Goal: Task Accomplishment & Management: Manage account settings

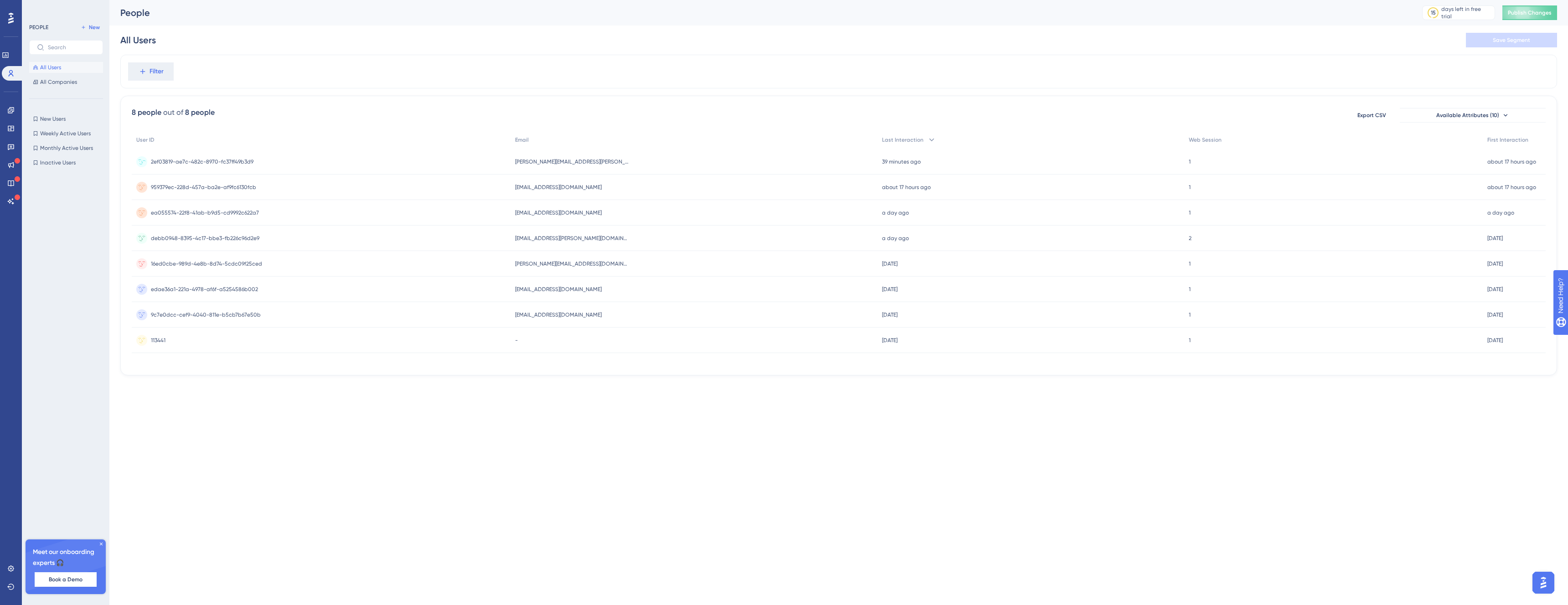
click at [419, 161] on div "2ef03819-ae7c-482c-8970-fc37ff49b3d9 2ef03819-ae7c-482c-8970-fc37ff49b3d9" at bounding box center [322, 162] width 379 height 25
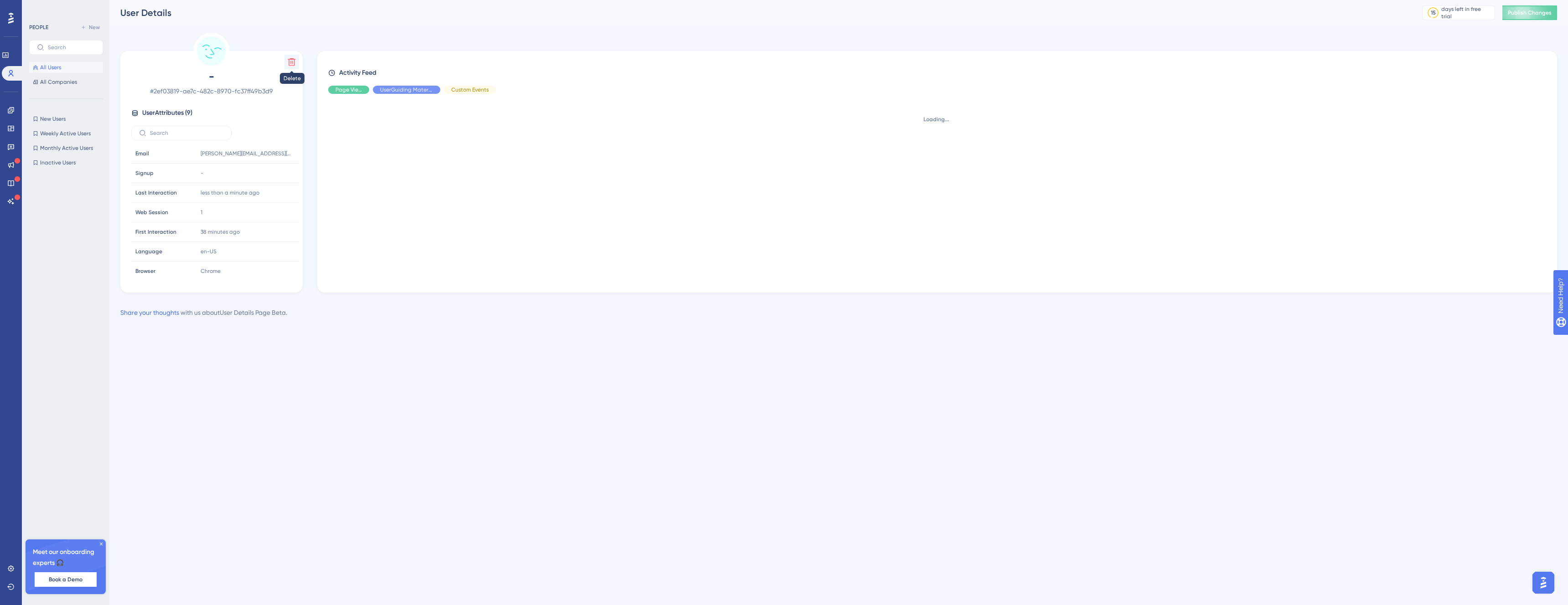
click at [296, 66] on icon at bounding box center [292, 62] width 9 height 9
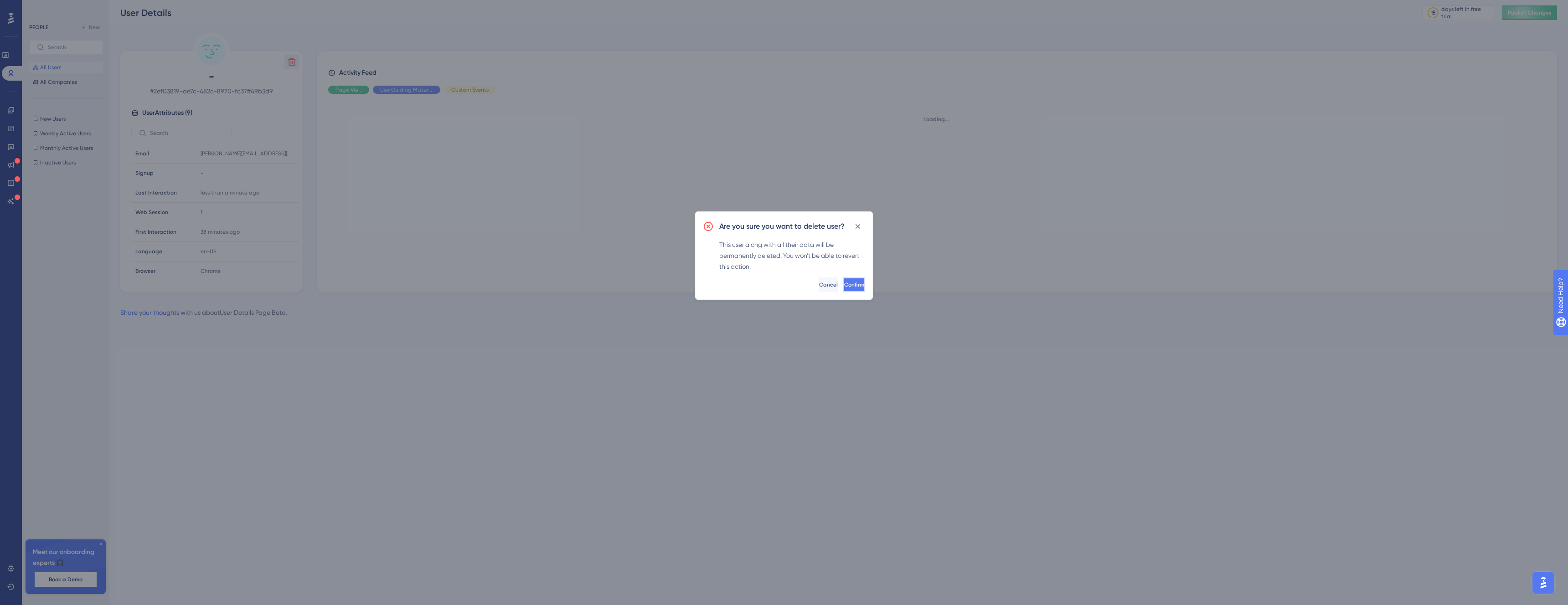
click at [843, 289] on button "Confirm" at bounding box center [854, 285] width 22 height 15
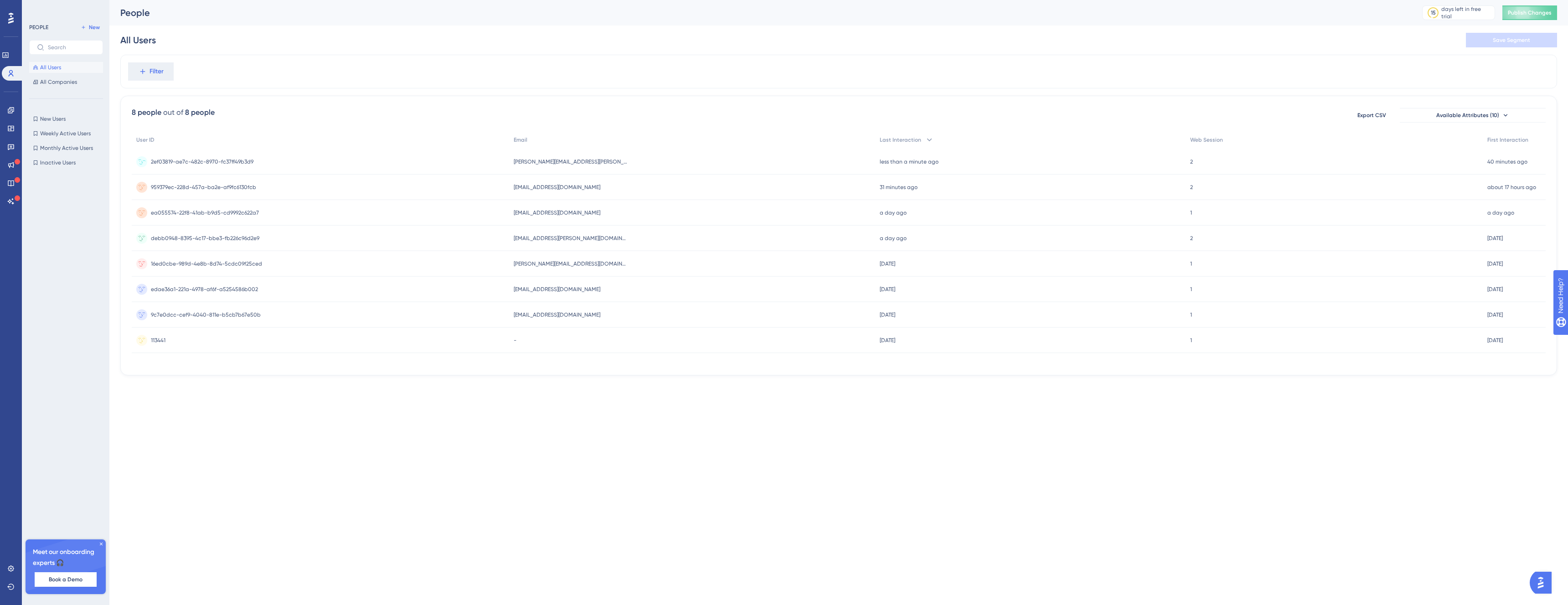
click at [498, 163] on div "2ef03819-ae7c-482c-8970-fc37ff49b3d9 2ef03819-ae7c-482c-8970-fc37ff49b3d9" at bounding box center [321, 162] width 378 height 25
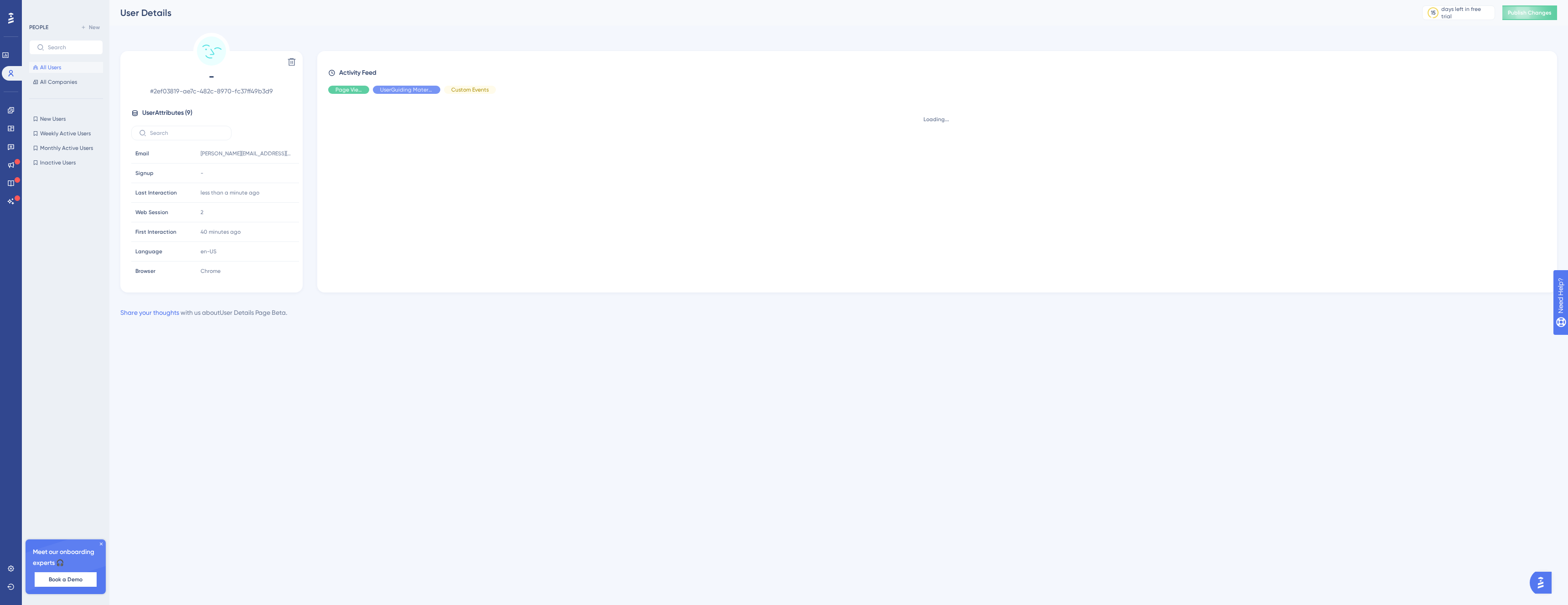
click at [301, 61] on div "Delete - # 2ef03819-ae7c-482c-8970-fc37ff49b3d9 User Attributes ( 9 ) Email Ema…" at bounding box center [212, 171] width 182 height 242
click at [297, 60] on button at bounding box center [292, 62] width 15 height 15
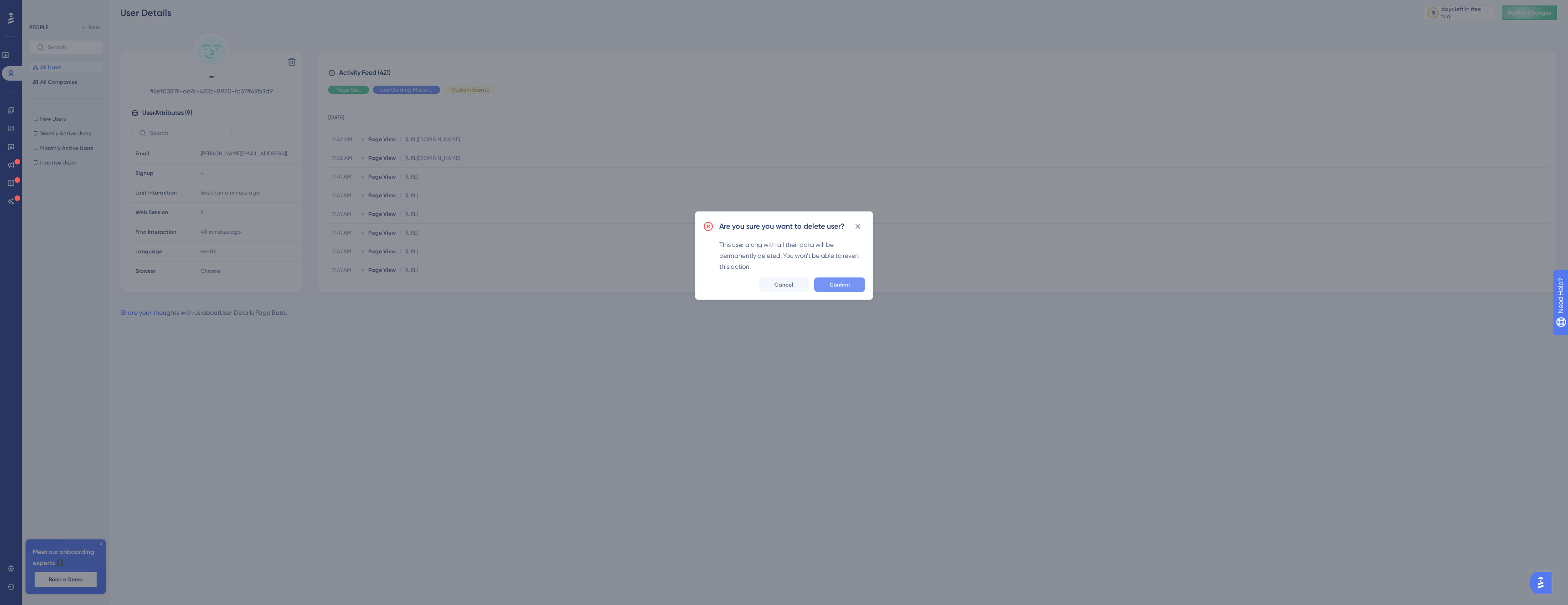
click at [857, 283] on button "Confirm" at bounding box center [840, 285] width 51 height 15
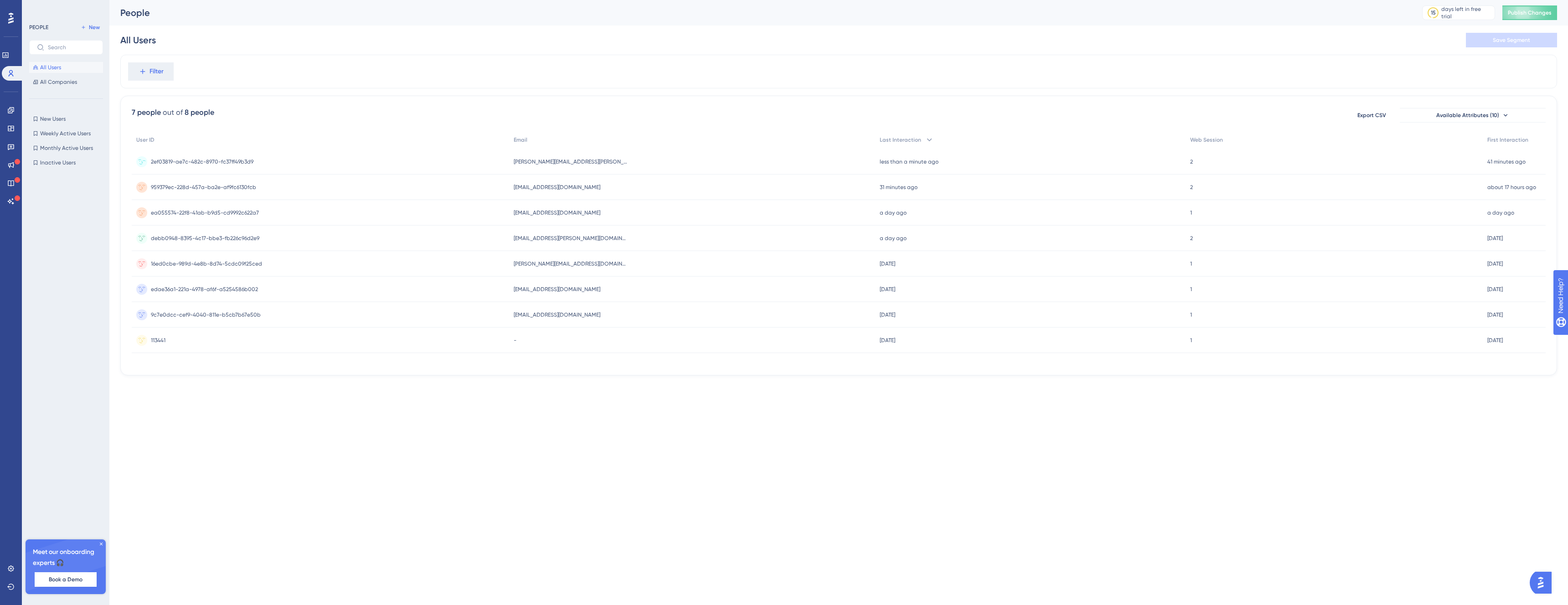
click at [267, 171] on div "2ef03819-ae7c-482c-8970-fc37ff49b3d9 2ef03819-ae7c-482c-8970-fc37ff49b3d9" at bounding box center [321, 162] width 378 height 25
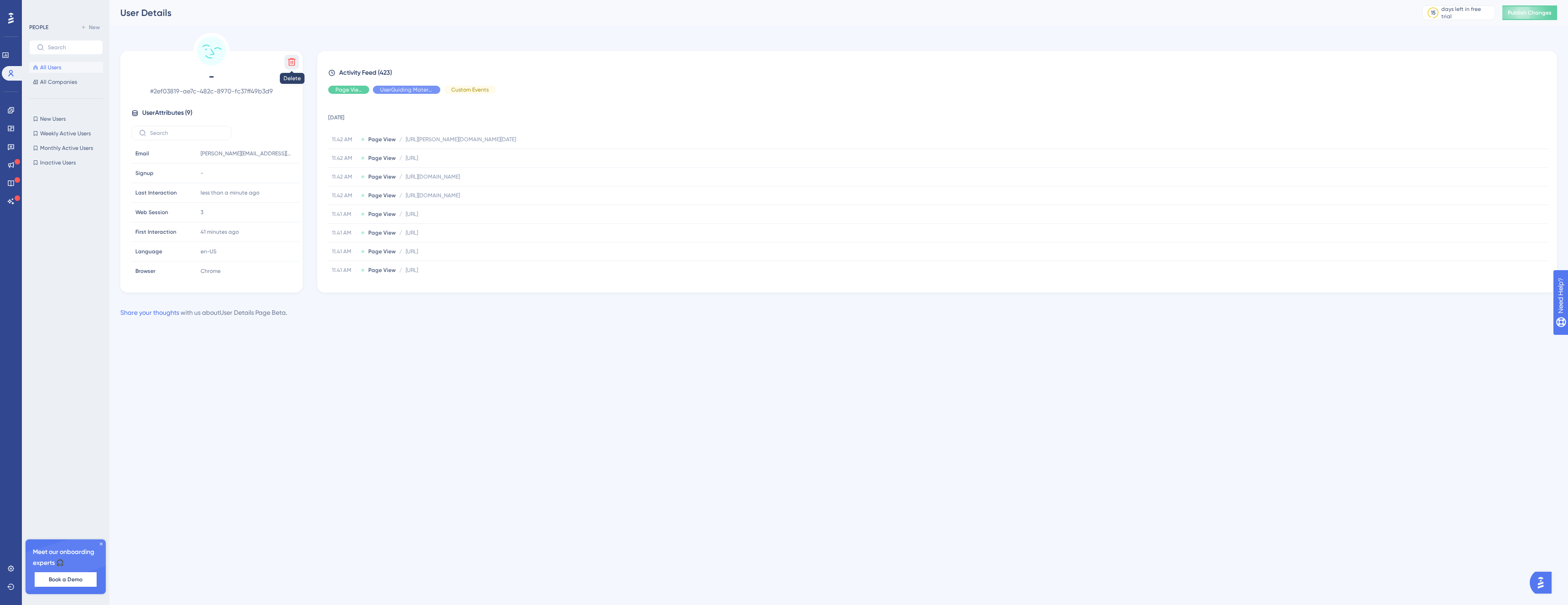
click at [291, 62] on icon at bounding box center [292, 62] width 8 height 8
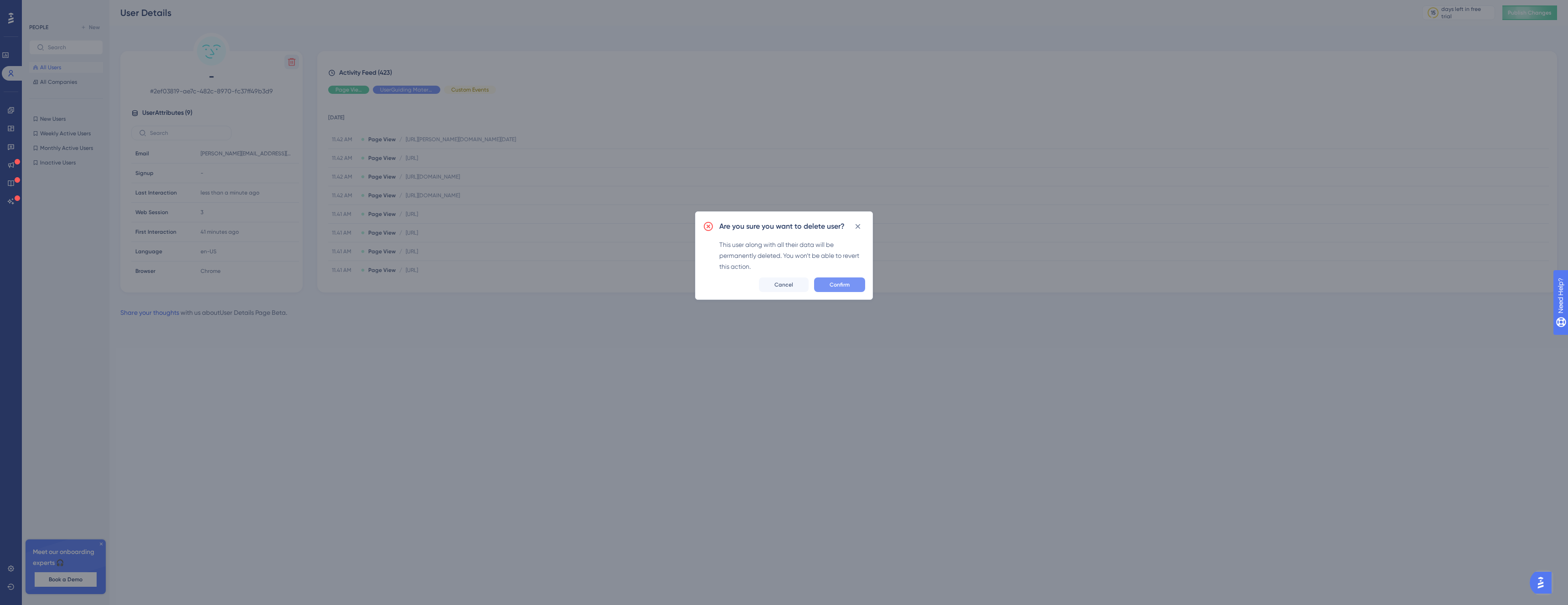
click at [856, 286] on button "Confirm" at bounding box center [840, 285] width 51 height 15
